Goal: Task Accomplishment & Management: Manage account settings

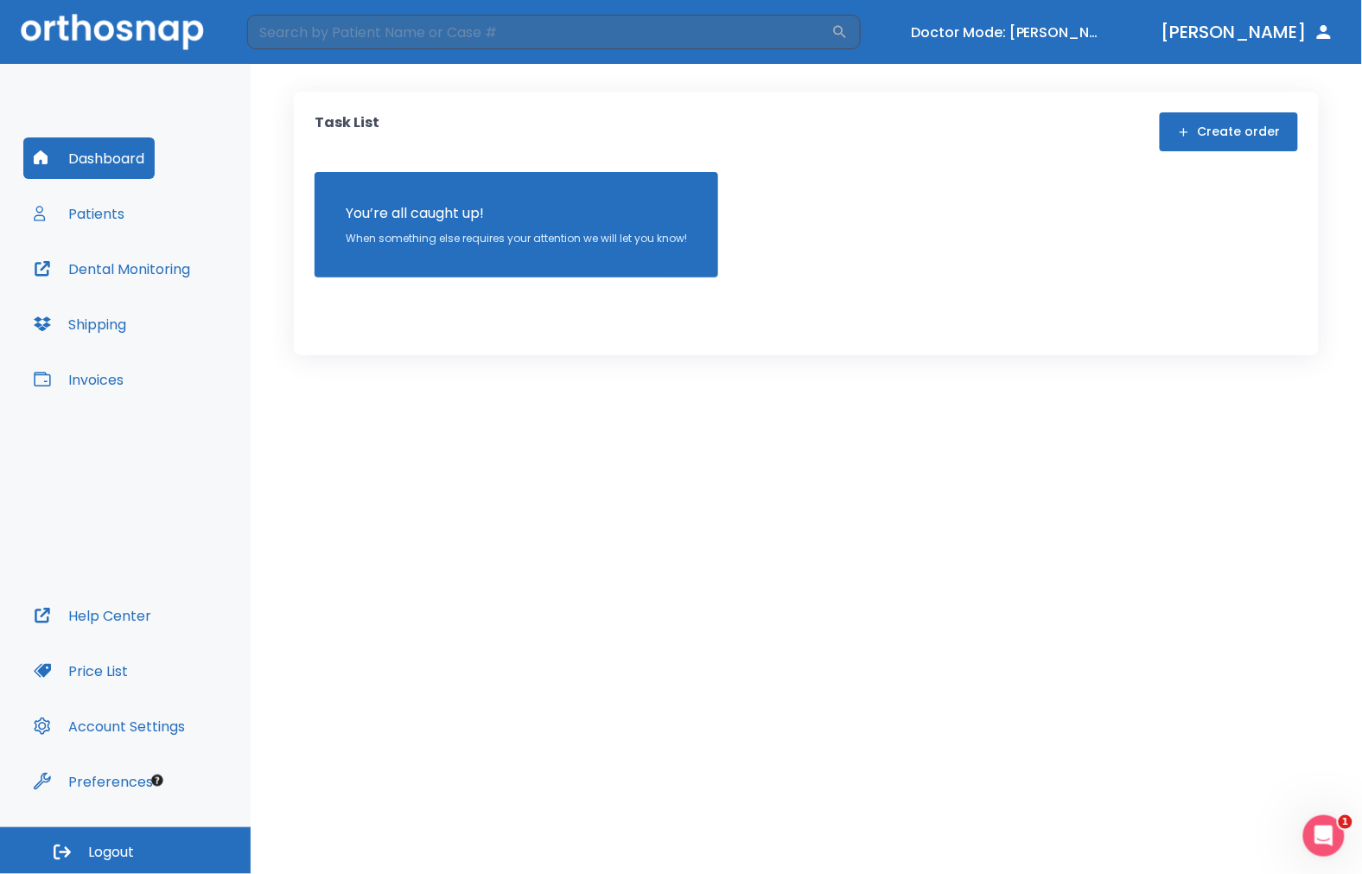
click at [99, 221] on button "Patients" at bounding box center [78, 213] width 111 height 41
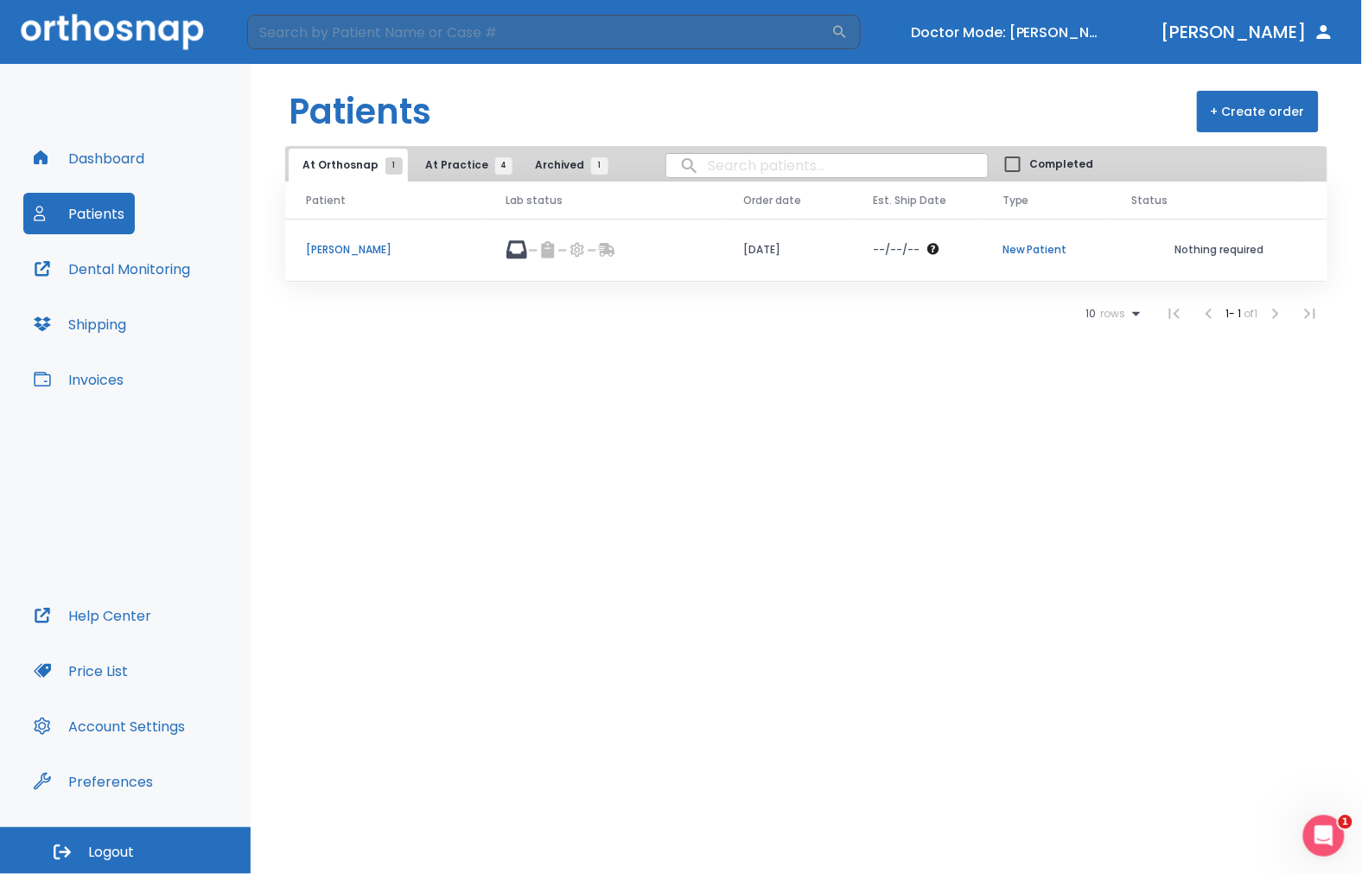
click at [347, 239] on td "[PERSON_NAME]" at bounding box center [385, 250] width 200 height 63
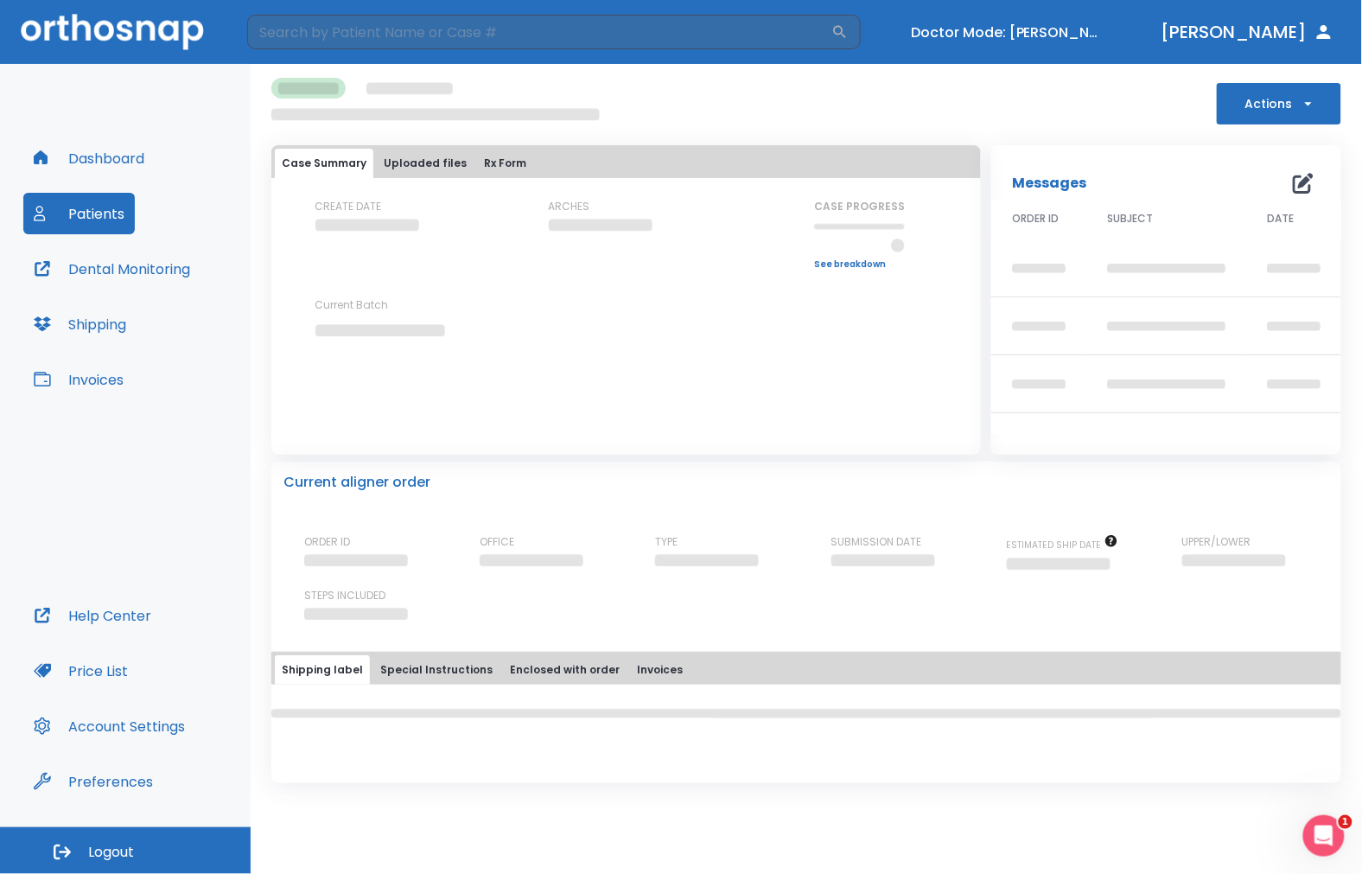
click at [1300, 115] on button "Actions" at bounding box center [1279, 103] width 124 height 41
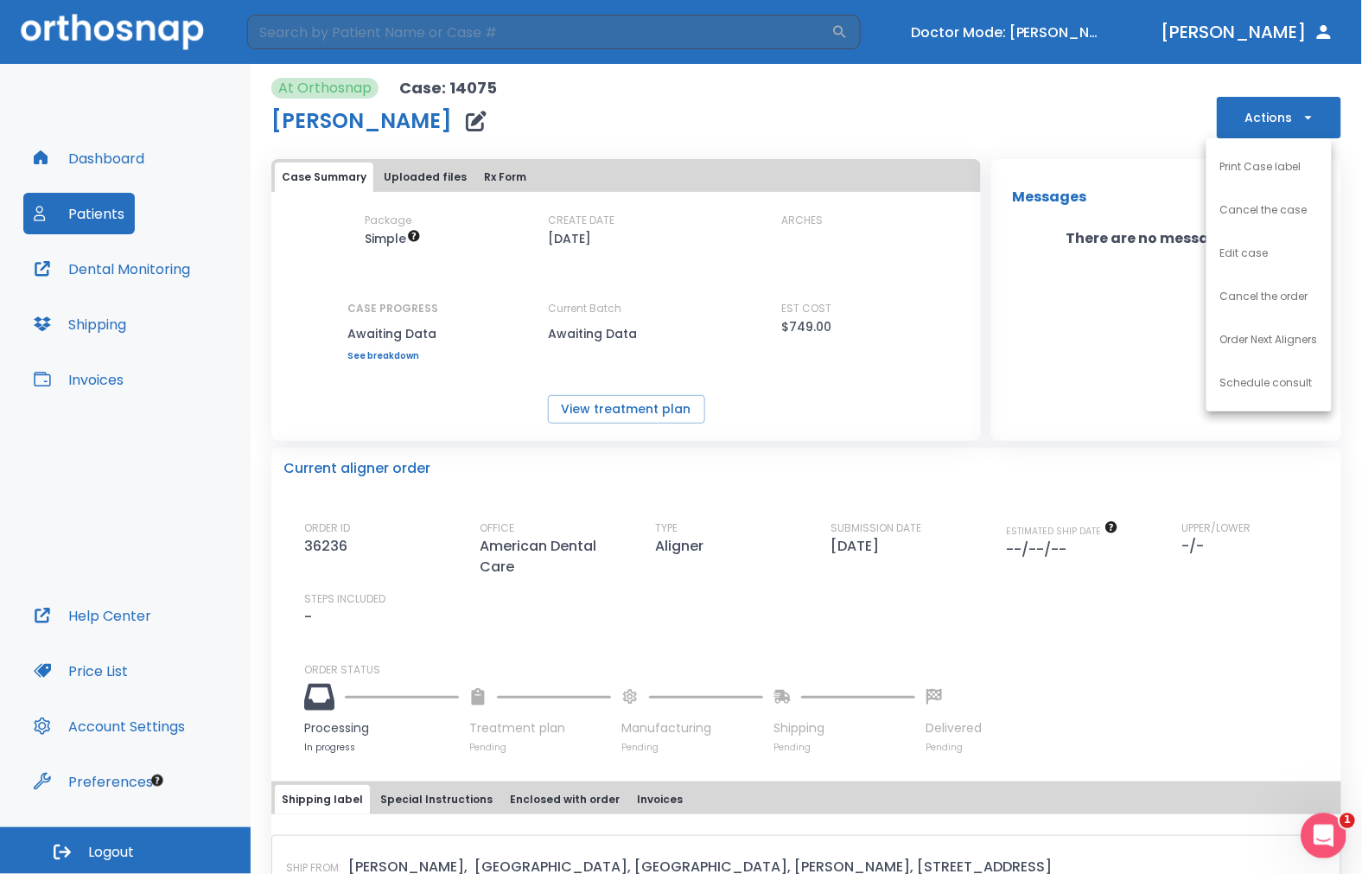
click at [1327, 826] on icon "Open Intercom Messenger" at bounding box center [1321, 833] width 29 height 29
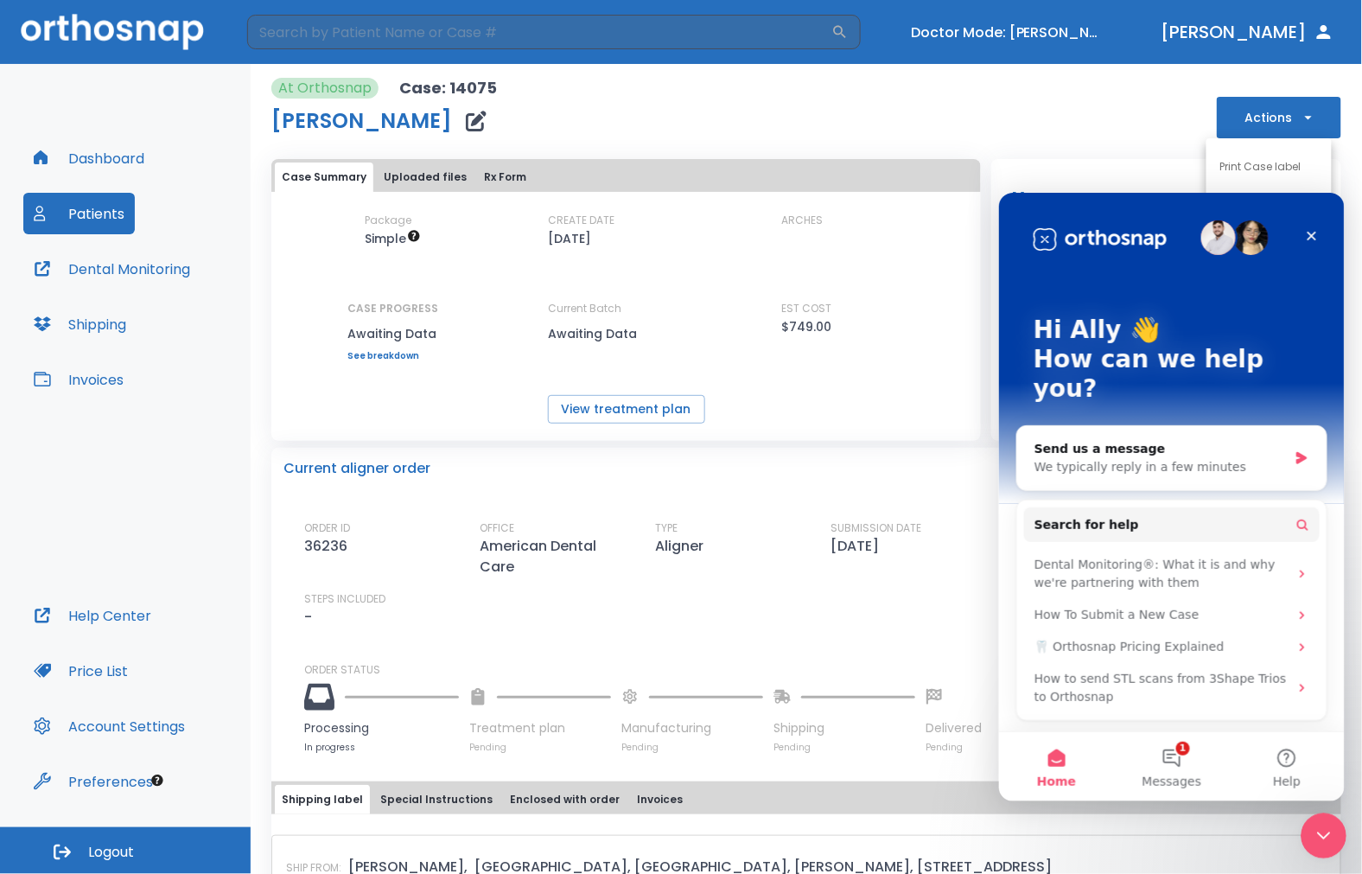
click at [1327, 825] on icon "Close Intercom Messenger" at bounding box center [1320, 833] width 21 height 21
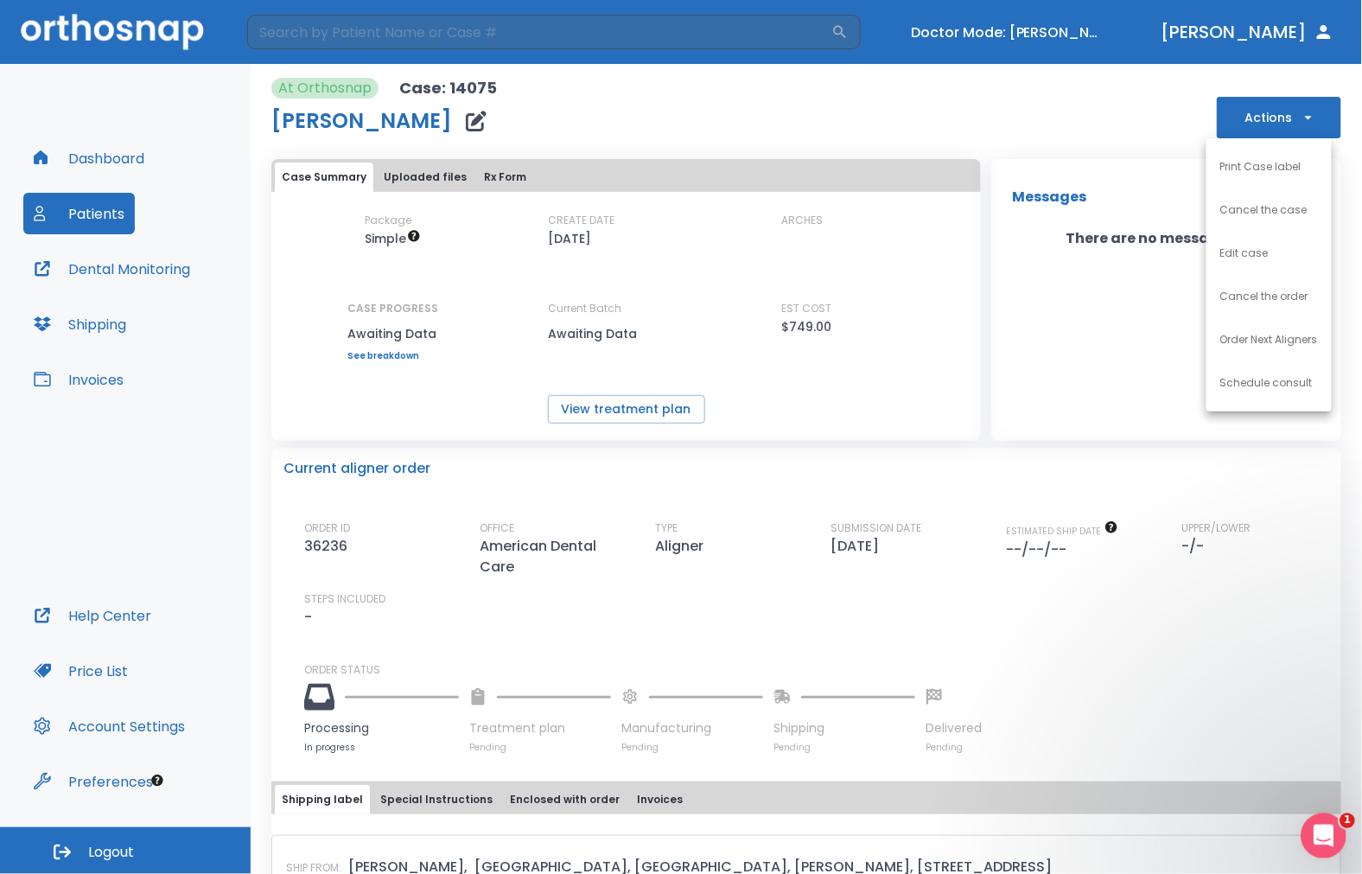
click at [1327, 825] on icon "Open Intercom Messenger" at bounding box center [1321, 833] width 29 height 29
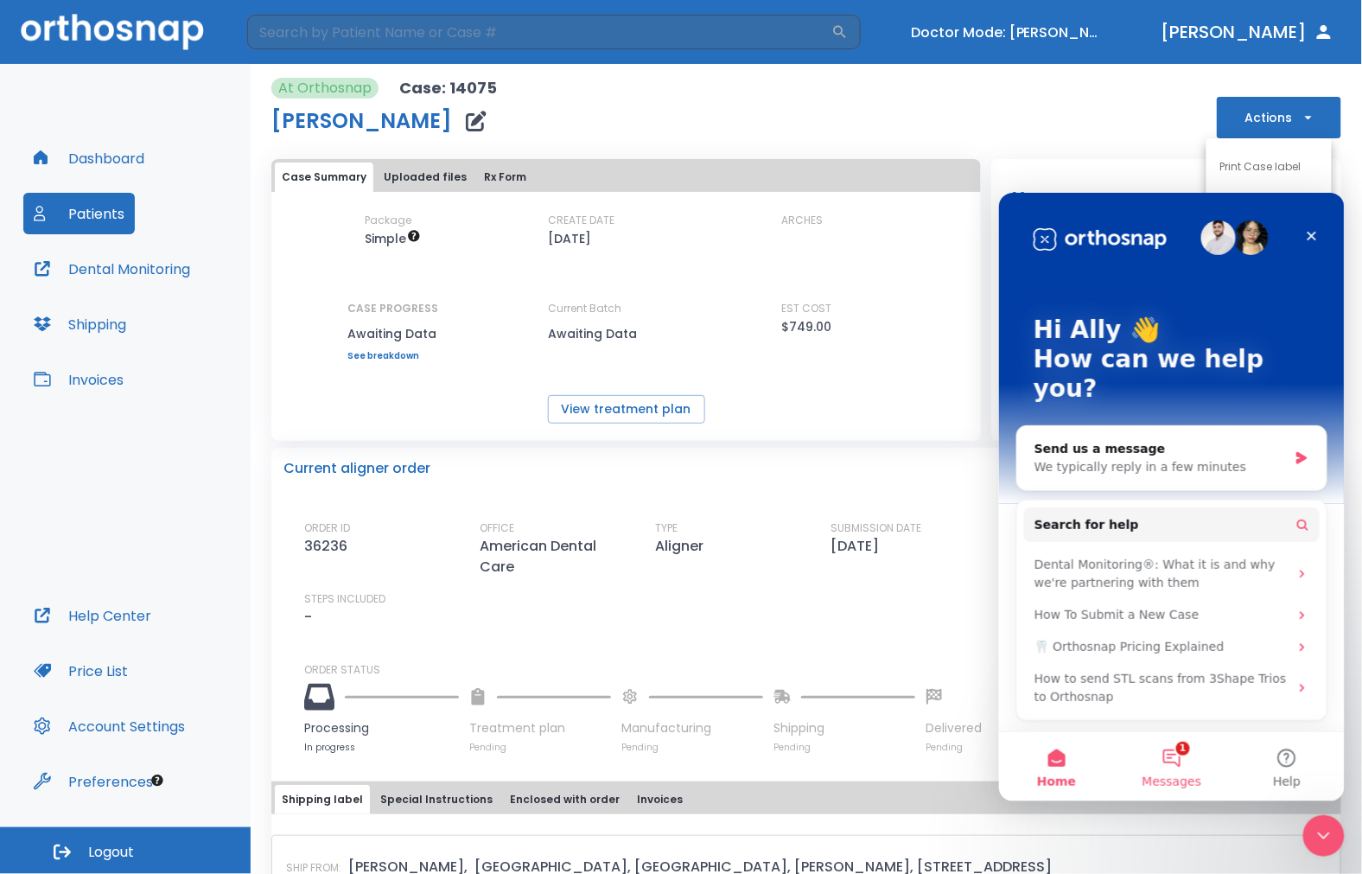
click at [1169, 777] on span "Messages" at bounding box center [1172, 780] width 60 height 12
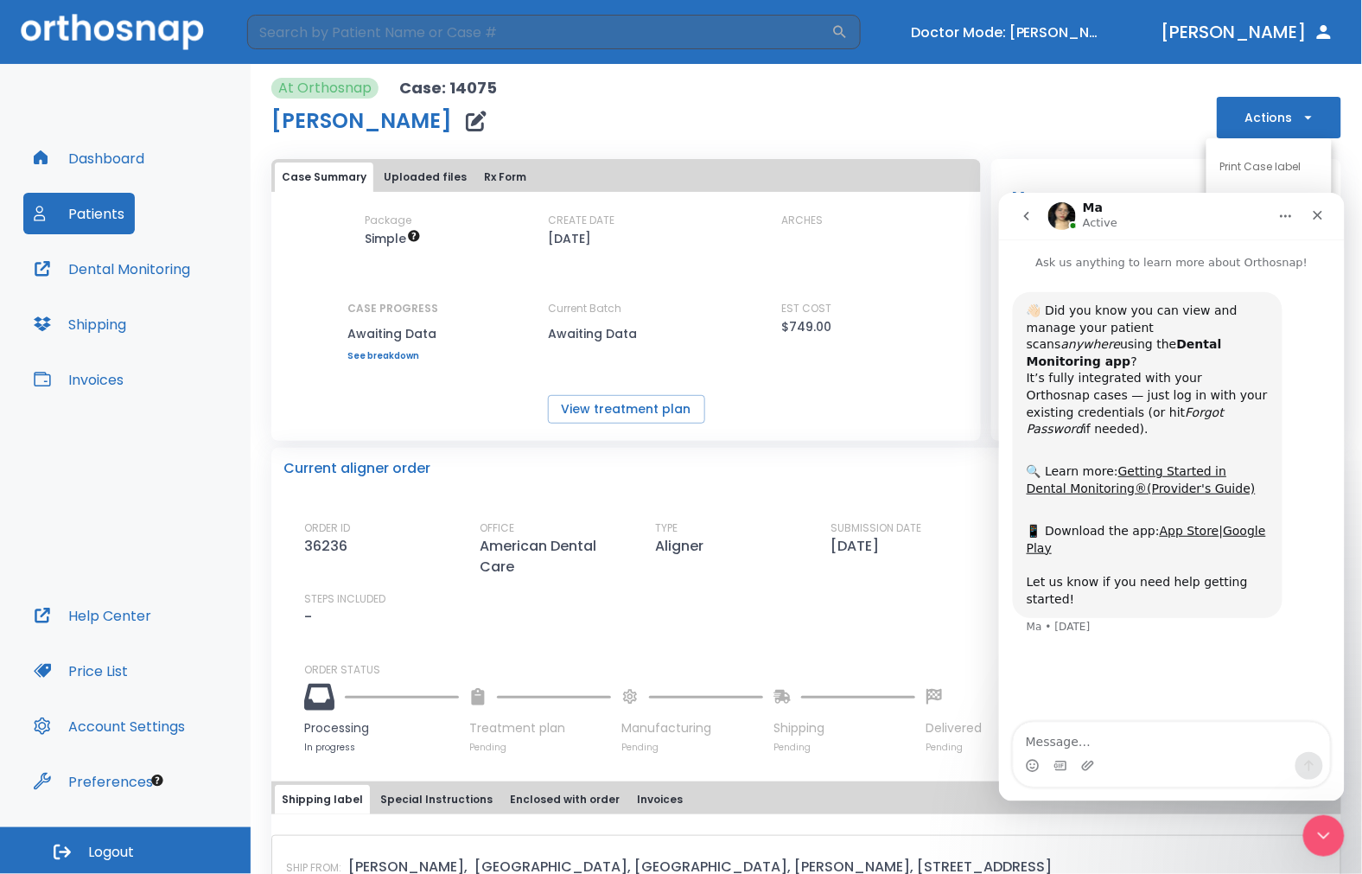
click at [1025, 213] on icon "go back" at bounding box center [1025, 215] width 5 height 9
